Goal: Information Seeking & Learning: Find specific fact

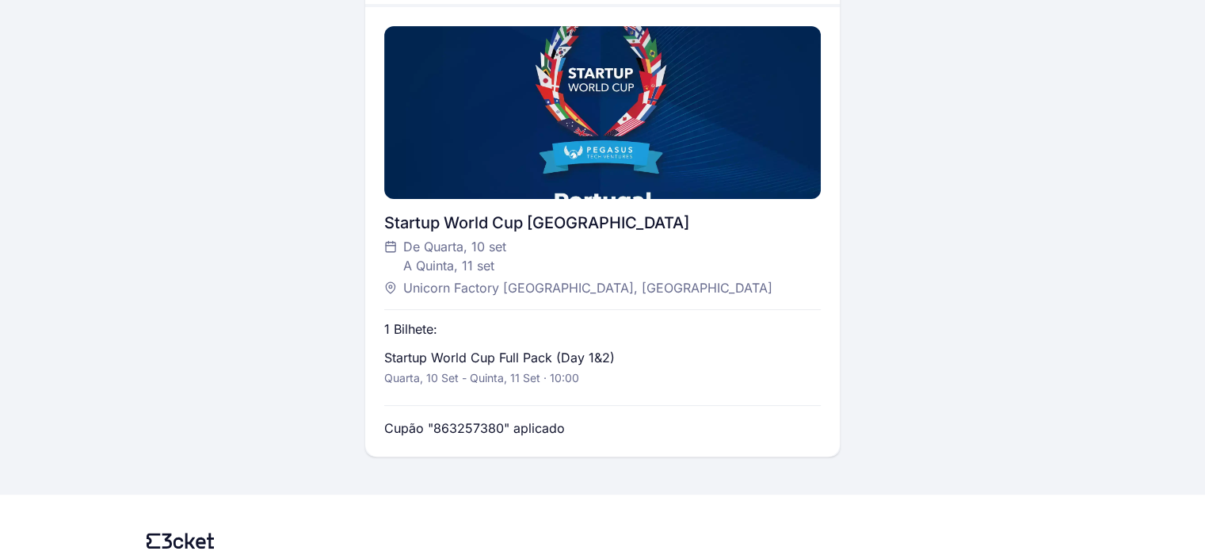
scroll to position [396, 0]
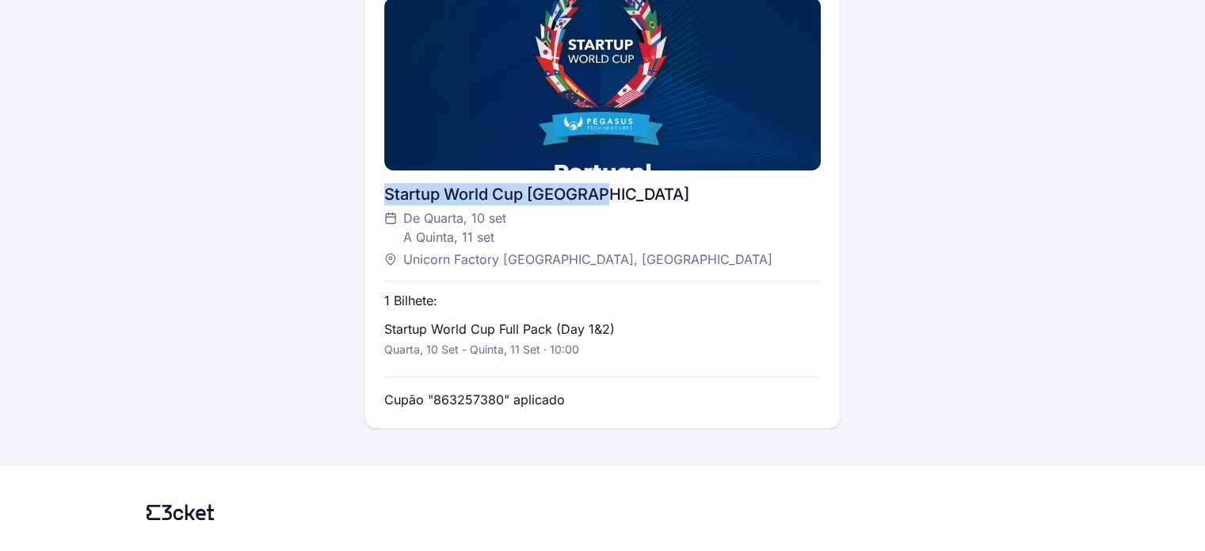
drag, startPoint x: 618, startPoint y: 194, endPoint x: 381, endPoint y: 197, distance: 237.0
click at [381, 197] on div "Startup World Cup Portugal De Quarta, 10 set A Quinta, 11 set Unicorn Factory L…" at bounding box center [602, 203] width 475 height 449
copy div "Startup World Cup Portugal"
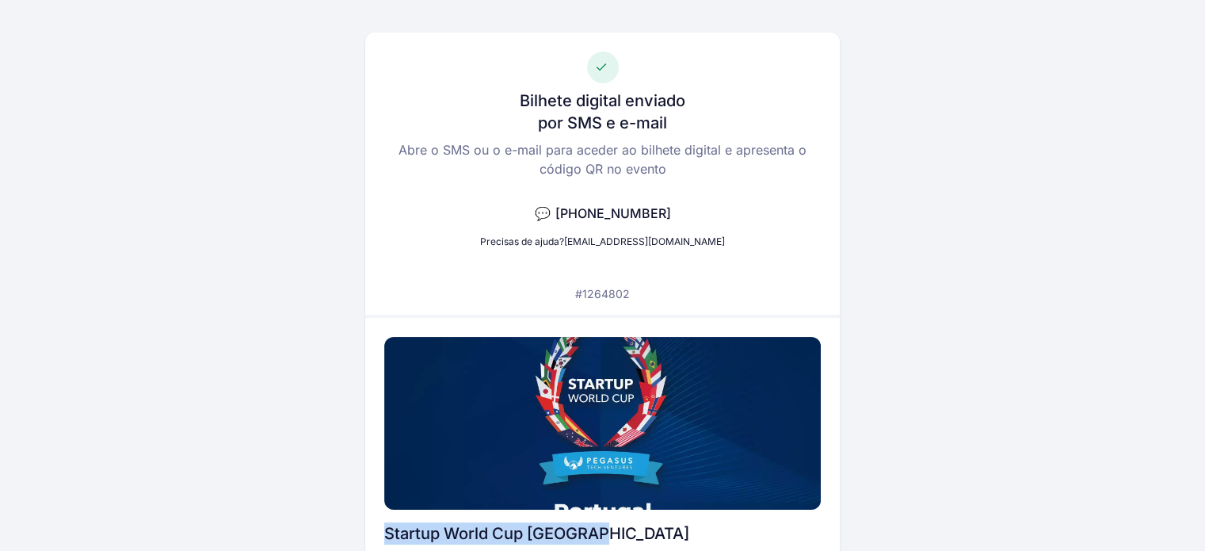
scroll to position [0, 0]
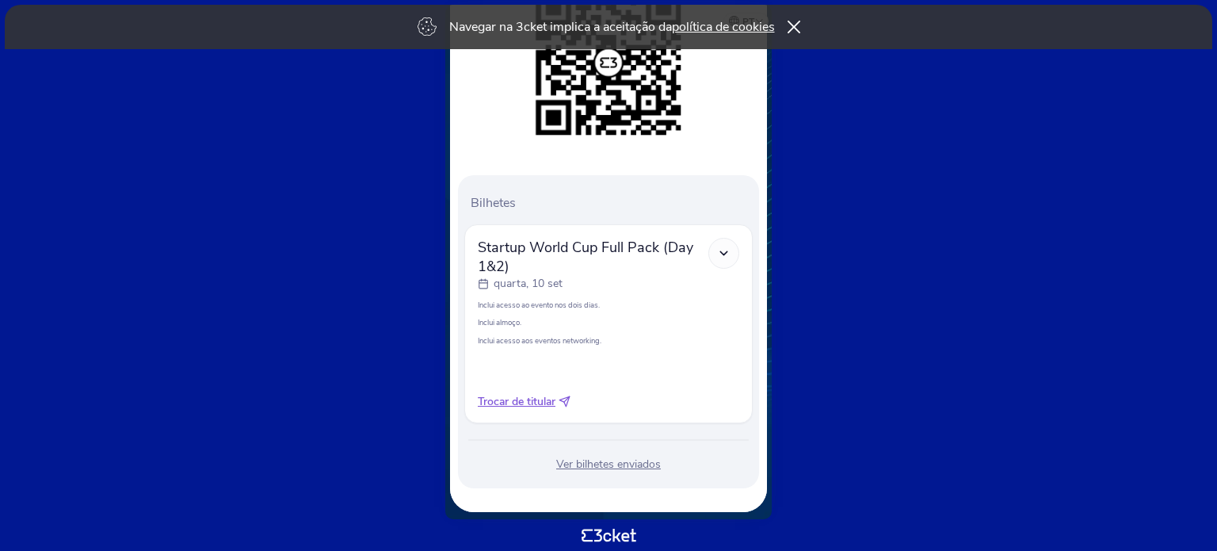
scroll to position [279, 0]
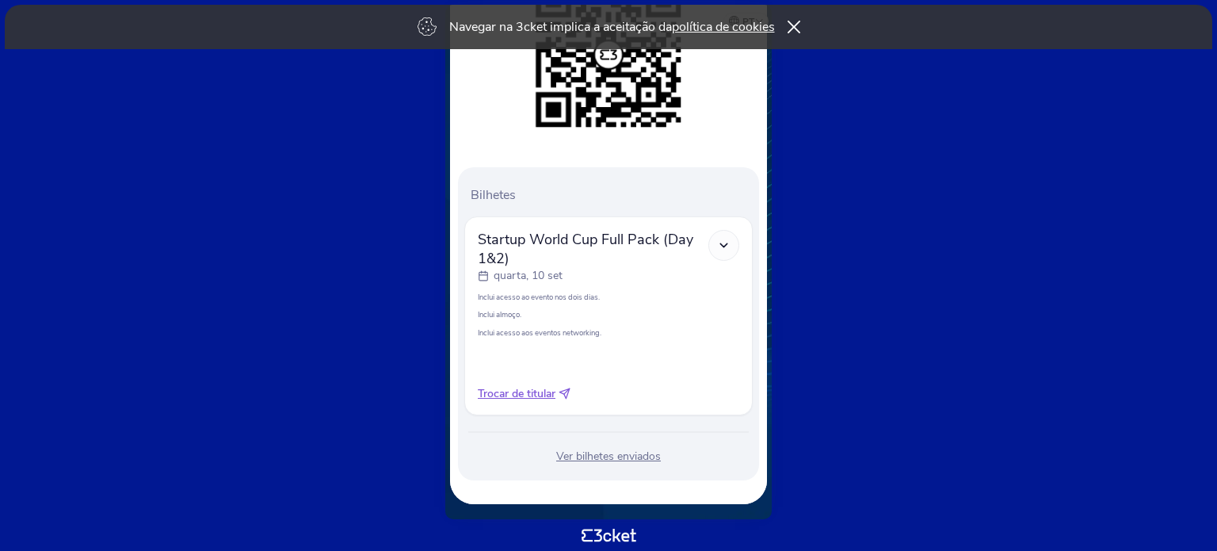
click at [726, 243] on polyline at bounding box center [723, 244] width 7 height 3
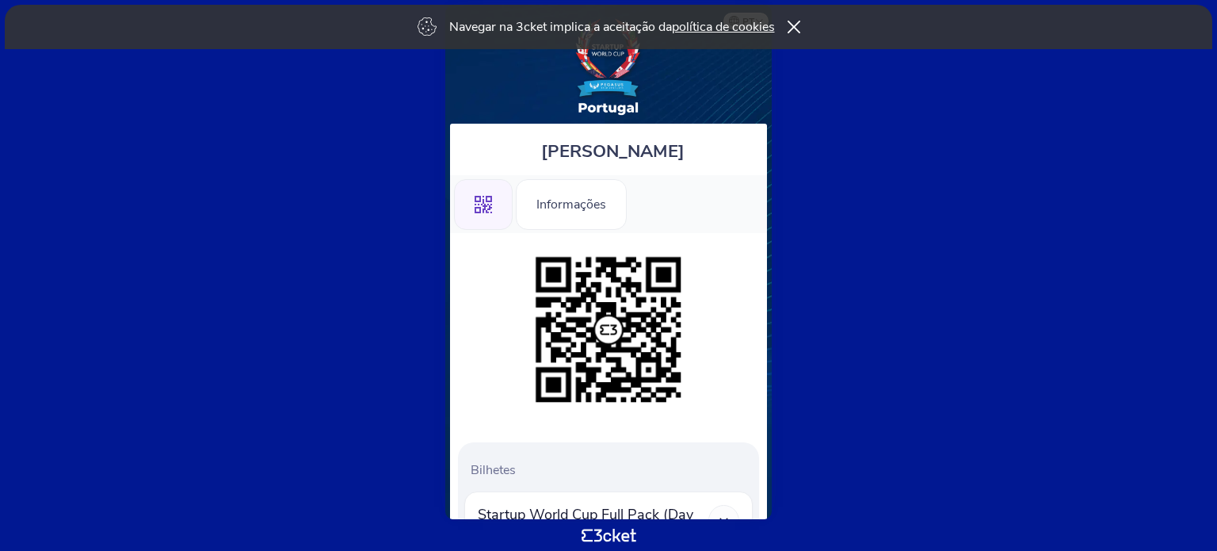
scroll to position [0, 0]
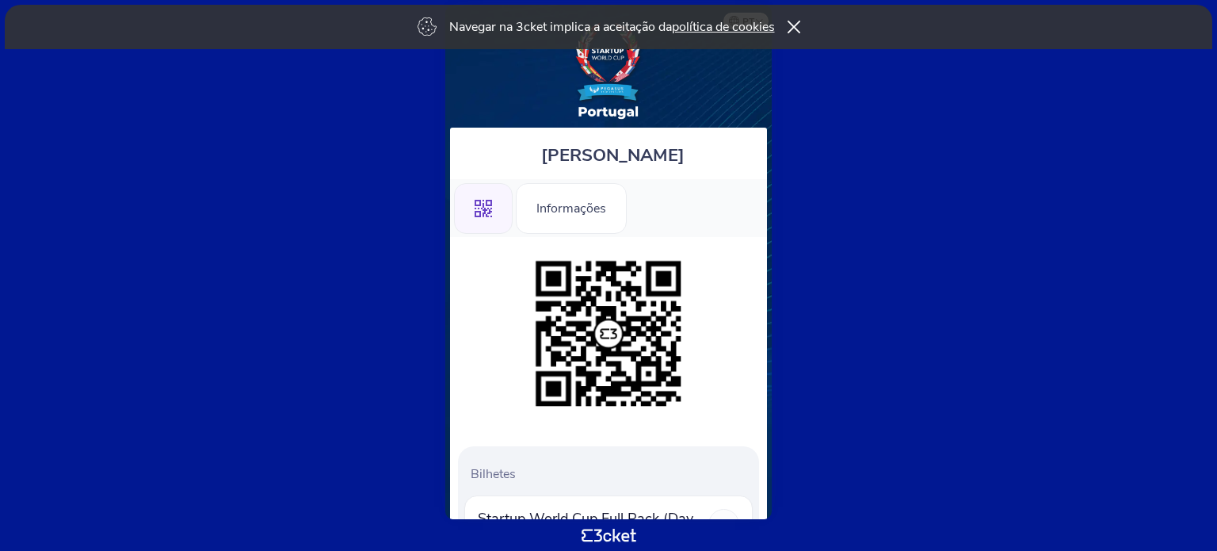
click at [567, 212] on div "Informações" at bounding box center [571, 208] width 111 height 51
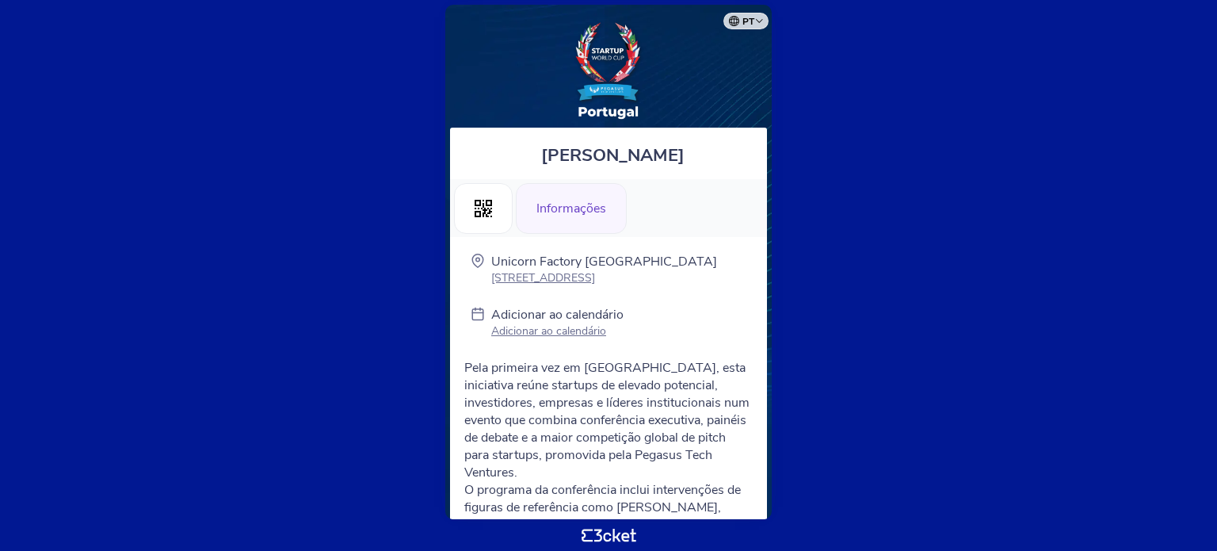
click at [564, 277] on p "[STREET_ADDRESS]" at bounding box center [604, 277] width 226 height 15
drag, startPoint x: 632, startPoint y: 281, endPoint x: 489, endPoint y: 283, distance: 143.5
click at [489, 283] on div "Unicorn Factory [GEOGRAPHIC_DATA] [STREET_ADDRESS]" at bounding box center [608, 271] width 301 height 36
copy p "[STREET_ADDRESS]"
